Goal: Understand process/instructions: Learn about a topic

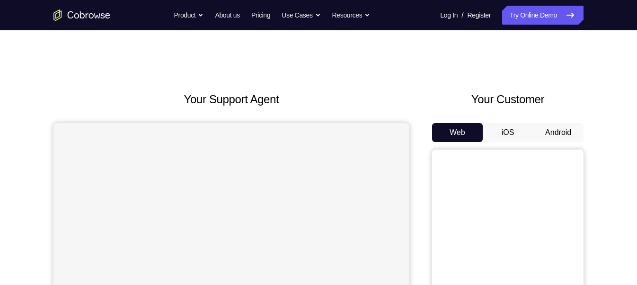
click at [564, 130] on button "Android" at bounding box center [558, 132] width 51 height 19
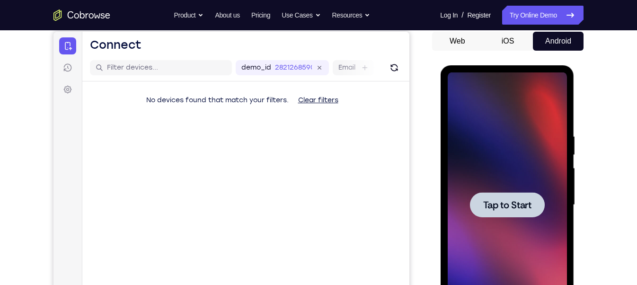
click at [519, 192] on div at bounding box center [506, 204] width 75 height 25
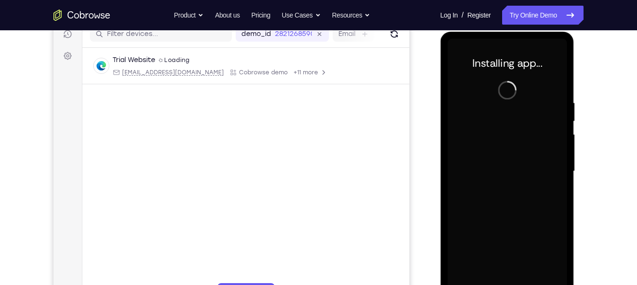
scroll to position [127, 0]
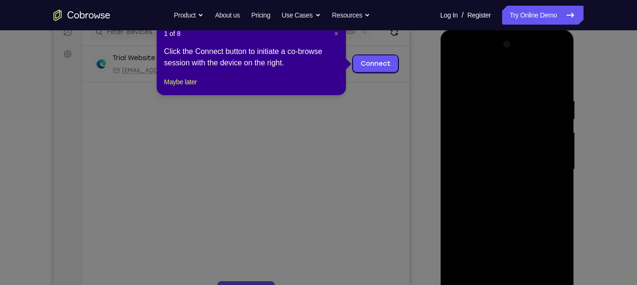
click at [336, 33] on span "×" at bounding box center [336, 34] width 4 height 8
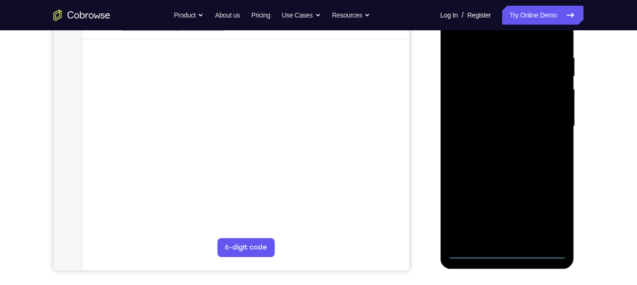
scroll to position [170, 0]
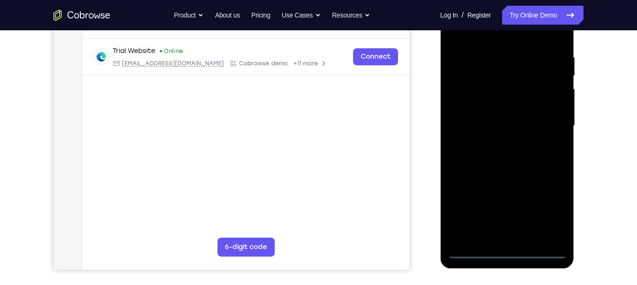
click at [507, 249] on div at bounding box center [506, 125] width 119 height 265
click at [548, 219] on div at bounding box center [506, 125] width 119 height 265
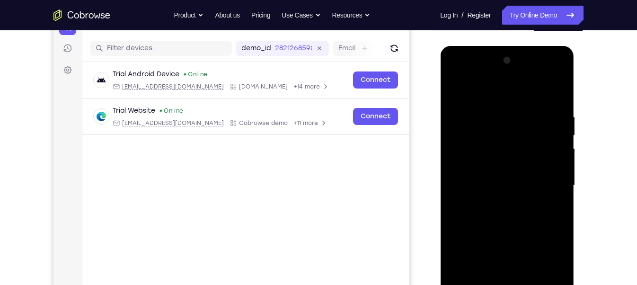
scroll to position [110, 0]
click at [455, 74] on div at bounding box center [506, 185] width 119 height 265
click at [547, 188] on div at bounding box center [506, 185] width 119 height 265
click at [501, 201] on div at bounding box center [506, 185] width 119 height 265
click at [508, 174] on div at bounding box center [506, 185] width 119 height 265
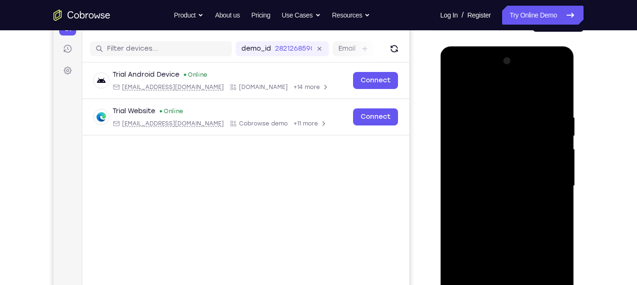
click at [497, 171] on div at bounding box center [506, 185] width 119 height 265
click at [497, 183] on div at bounding box center [506, 185] width 119 height 265
click at [509, 215] on div at bounding box center [506, 185] width 119 height 265
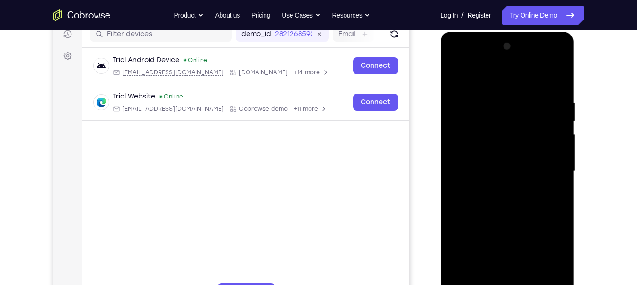
scroll to position [127, 0]
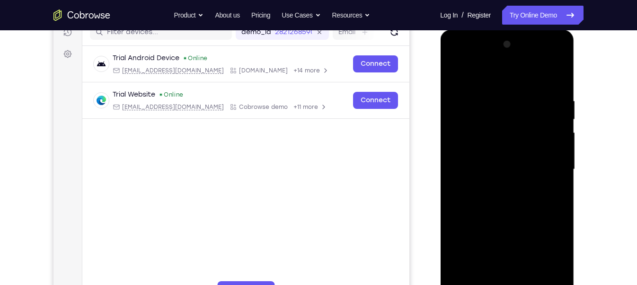
click at [510, 214] on div at bounding box center [506, 169] width 119 height 265
click at [512, 212] on div at bounding box center [506, 169] width 119 height 265
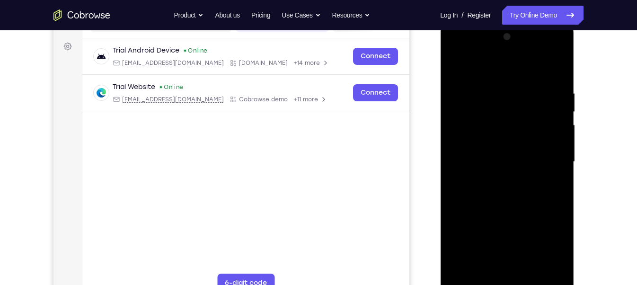
scroll to position [135, 0]
click at [530, 269] on div at bounding box center [506, 161] width 119 height 265
click at [486, 208] on div at bounding box center [506, 161] width 119 height 265
click at [457, 62] on div at bounding box center [506, 161] width 119 height 265
click at [490, 86] on div at bounding box center [506, 161] width 119 height 265
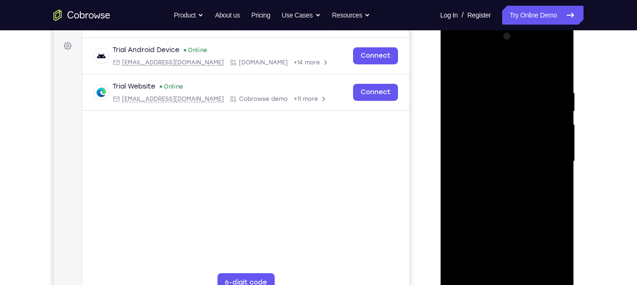
click at [491, 93] on div at bounding box center [506, 161] width 119 height 265
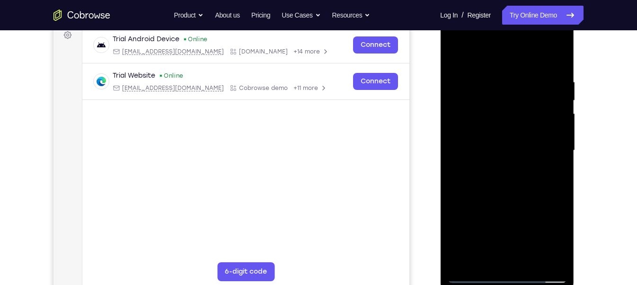
scroll to position [148, 0]
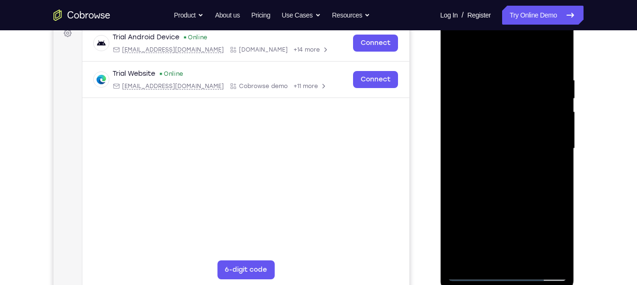
click at [456, 157] on div at bounding box center [506, 148] width 119 height 265
click at [557, 151] on div at bounding box center [506, 148] width 119 height 265
click at [558, 136] on div at bounding box center [506, 148] width 119 height 265
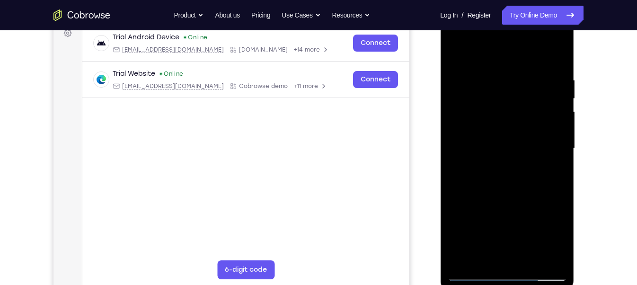
click at [558, 136] on div at bounding box center [506, 148] width 119 height 265
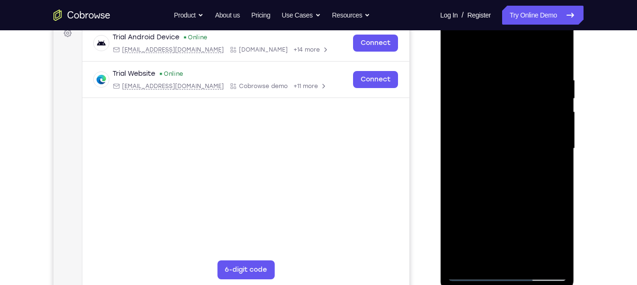
click at [558, 136] on div at bounding box center [506, 148] width 119 height 265
click at [554, 142] on div at bounding box center [506, 148] width 119 height 265
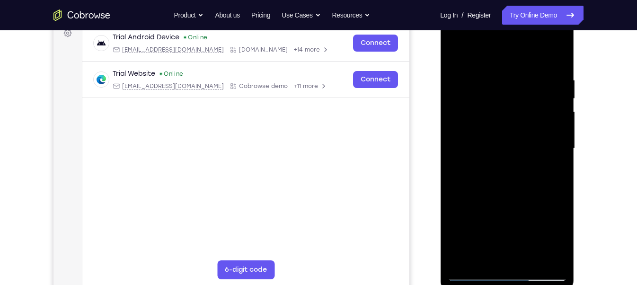
click at [554, 142] on div at bounding box center [506, 148] width 119 height 265
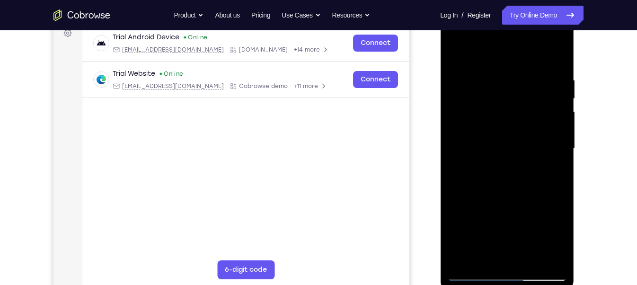
click at [554, 142] on div at bounding box center [506, 148] width 119 height 265
click at [551, 155] on div at bounding box center [506, 148] width 119 height 265
click at [543, 196] on div at bounding box center [506, 148] width 119 height 265
click at [561, 144] on div at bounding box center [506, 148] width 119 height 265
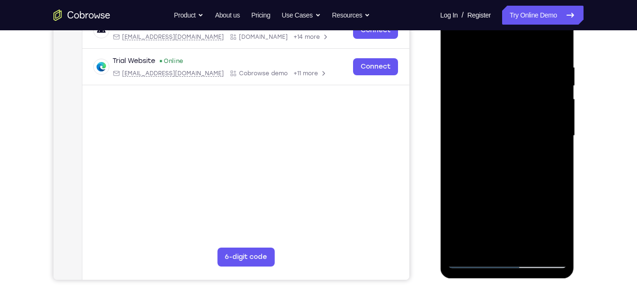
scroll to position [165, 0]
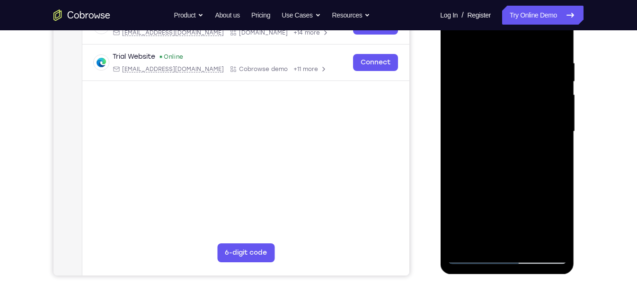
click at [561, 144] on div at bounding box center [506, 131] width 119 height 265
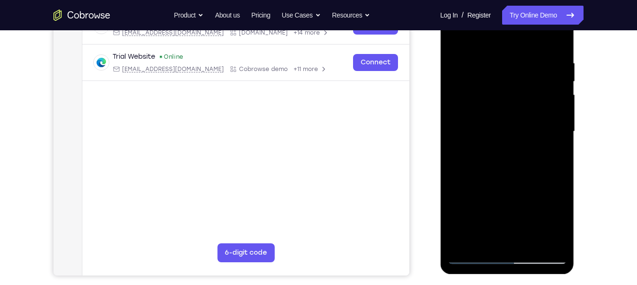
click at [542, 240] on div at bounding box center [506, 131] width 119 height 265
click at [555, 131] on div at bounding box center [506, 131] width 119 height 265
click at [555, 162] on div at bounding box center [506, 131] width 119 height 265
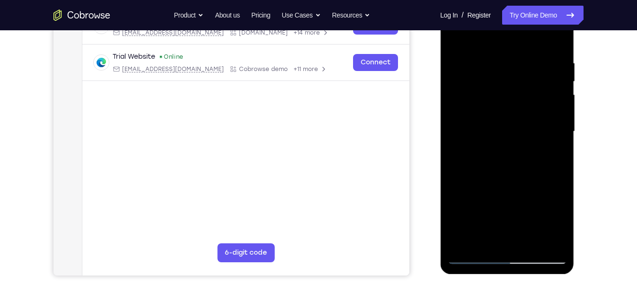
click at [555, 160] on div at bounding box center [506, 131] width 119 height 265
click at [551, 94] on div at bounding box center [506, 131] width 119 height 265
click at [549, 129] on div at bounding box center [506, 131] width 119 height 265
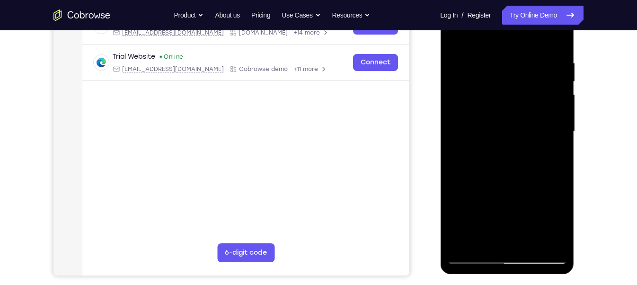
click at [549, 151] on div at bounding box center [506, 131] width 119 height 265
click at [549, 146] on div at bounding box center [506, 131] width 119 height 265
click at [549, 145] on div at bounding box center [506, 131] width 119 height 265
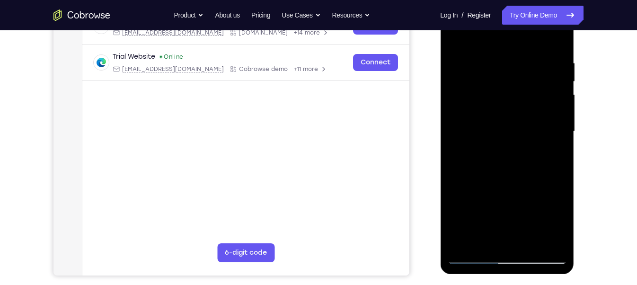
click at [553, 132] on div at bounding box center [506, 131] width 119 height 265
click at [557, 105] on div at bounding box center [506, 131] width 119 height 265
click at [549, 115] on div at bounding box center [506, 131] width 119 height 265
click at [548, 128] on div at bounding box center [506, 131] width 119 height 265
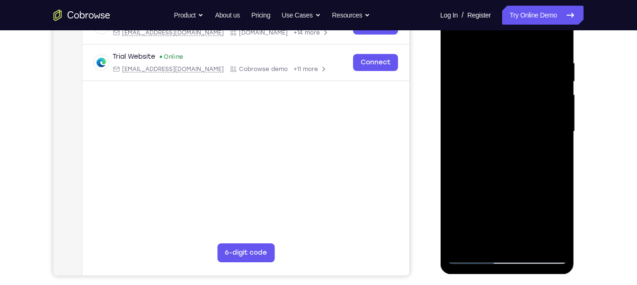
click at [548, 127] on div at bounding box center [506, 131] width 119 height 265
click at [553, 170] on div at bounding box center [506, 131] width 119 height 265
click at [452, 159] on div at bounding box center [506, 131] width 119 height 265
click at [462, 159] on div at bounding box center [506, 131] width 119 height 265
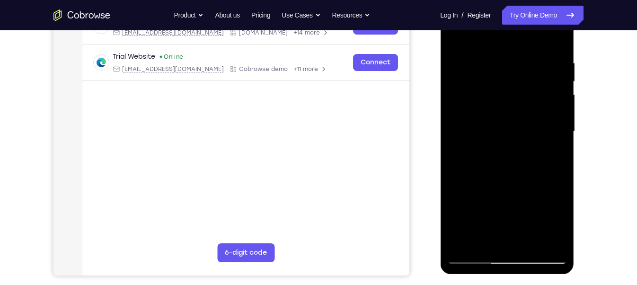
click at [462, 159] on div at bounding box center [506, 131] width 119 height 265
click at [457, 168] on div at bounding box center [506, 131] width 119 height 265
